Goal: Task Accomplishment & Management: Complete application form

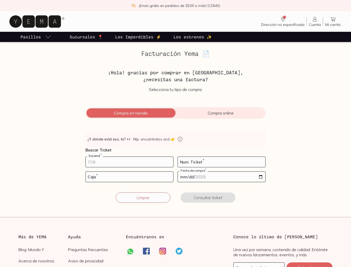
click at [137, 162] on input "number" at bounding box center [130, 162] width 88 height 10
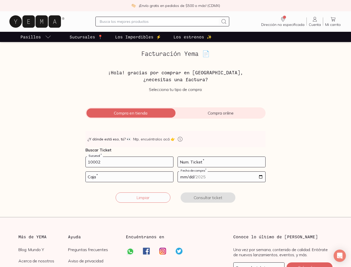
type input "10002"
click at [209, 163] on input "number" at bounding box center [222, 162] width 88 height 10
type input "46"
click at [144, 177] on input "number" at bounding box center [130, 177] width 88 height 10
type input "02"
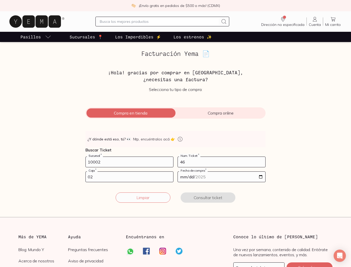
click at [181, 176] on input "date" at bounding box center [222, 177] width 88 height 10
click at [195, 178] on input "date" at bounding box center [222, 177] width 88 height 10
click at [261, 177] on input "date" at bounding box center [222, 177] width 88 height 10
type input "[DATE]"
click at [212, 198] on button "Consultar ticket" at bounding box center [208, 197] width 55 height 10
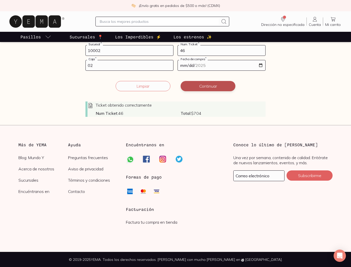
scroll to position [112, 0]
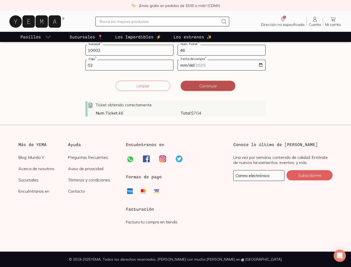
click at [218, 83] on button "Continuar" at bounding box center [208, 86] width 55 height 10
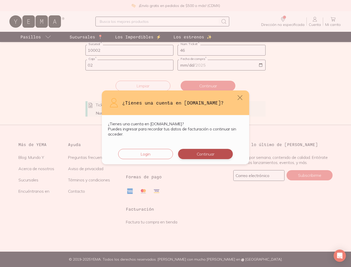
click at [204, 155] on button "Continuar" at bounding box center [205, 154] width 55 height 10
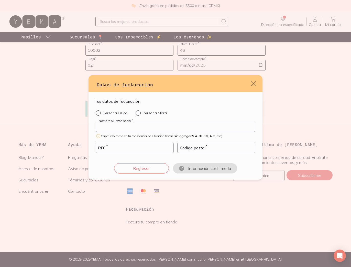
click at [126, 127] on input "default" at bounding box center [175, 127] width 159 height 10
paste input "888 REVITALIZA"
type input "888 REVITALIZA"
click at [139, 112] on div "default" at bounding box center [139, 112] width 7 height 5
click at [139, 112] on input "Persona Moral" at bounding box center [138, 112] width 4 height 4
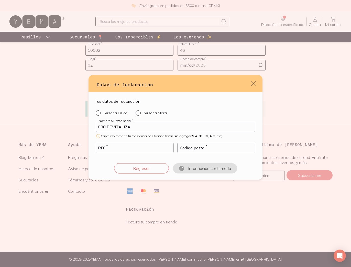
radio input "true"
click at [109, 145] on input "default" at bounding box center [134, 148] width 77 height 10
paste input "OOO110920JF0"
type input "OOO110920JF0"
click at [206, 150] on input "default" at bounding box center [216, 148] width 77 height 10
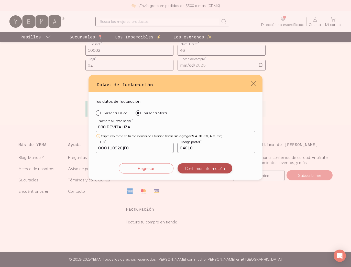
type input "04010"
click at [207, 170] on button "Confirmar información" at bounding box center [205, 168] width 55 height 10
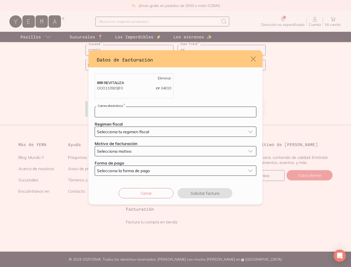
click at [179, 113] on input "default" at bounding box center [175, 112] width 161 height 10
type input "[PERSON_NAME][EMAIL_ADDRESS][DOMAIN_NAME]"
click at [146, 130] on span "Selecciona tu regimen fiscal" at bounding box center [123, 131] width 52 height 5
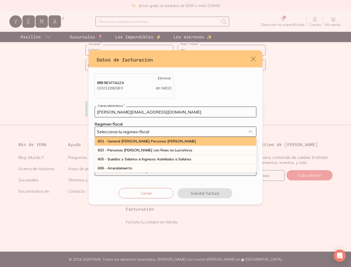
click at [151, 142] on span "601 - General [PERSON_NAME] Personas [PERSON_NAME]" at bounding box center [147, 141] width 98 height 5
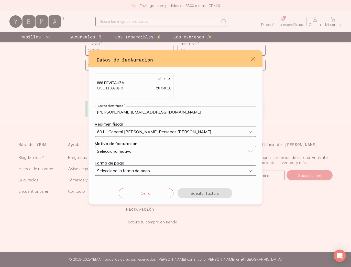
click at [149, 150] on div "Selecciona motivo" at bounding box center [171, 151] width 149 height 5
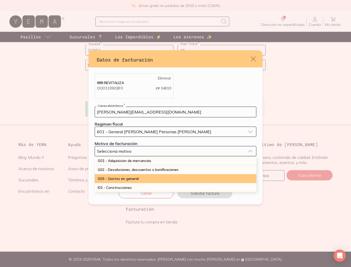
click at [151, 178] on div "G03 - Gastos en general" at bounding box center [176, 178] width 162 height 9
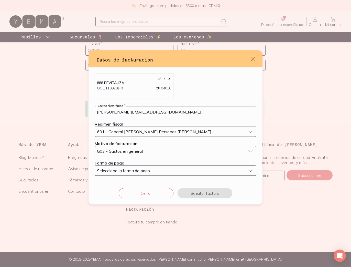
click at [153, 171] on div "Selecciona la forma de pago" at bounding box center [171, 170] width 149 height 5
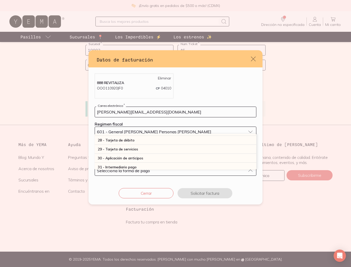
scroll to position [152, 0]
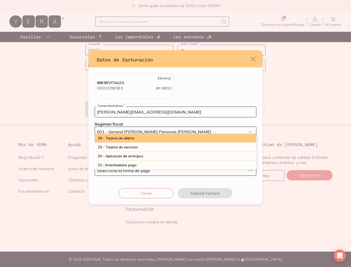
click at [174, 142] on div "28 - Tarjeta de débito" at bounding box center [176, 138] width 162 height 9
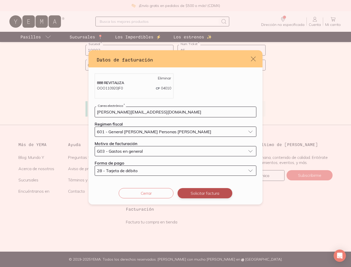
click at [212, 194] on button "Solicitar factura" at bounding box center [205, 193] width 55 height 10
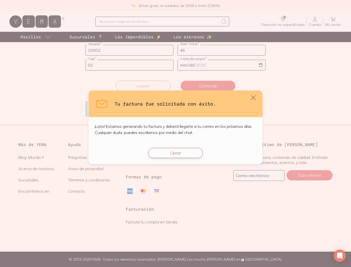
click at [185, 155] on button "Cerrar" at bounding box center [175, 153] width 55 height 10
